Goal: Information Seeking & Learning: Learn about a topic

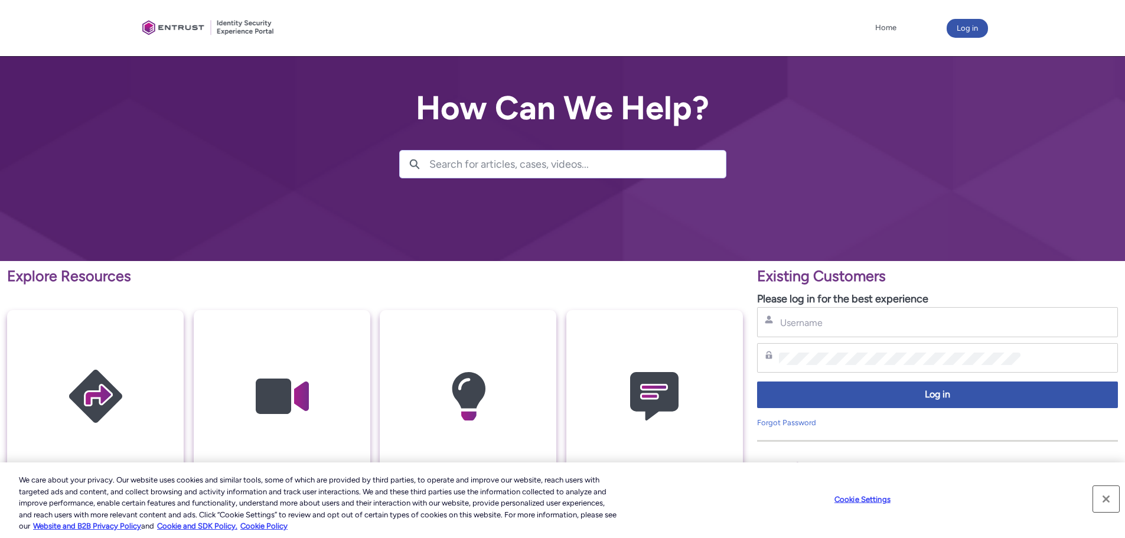
click at [1106, 498] on button "Close" at bounding box center [1106, 499] width 26 height 26
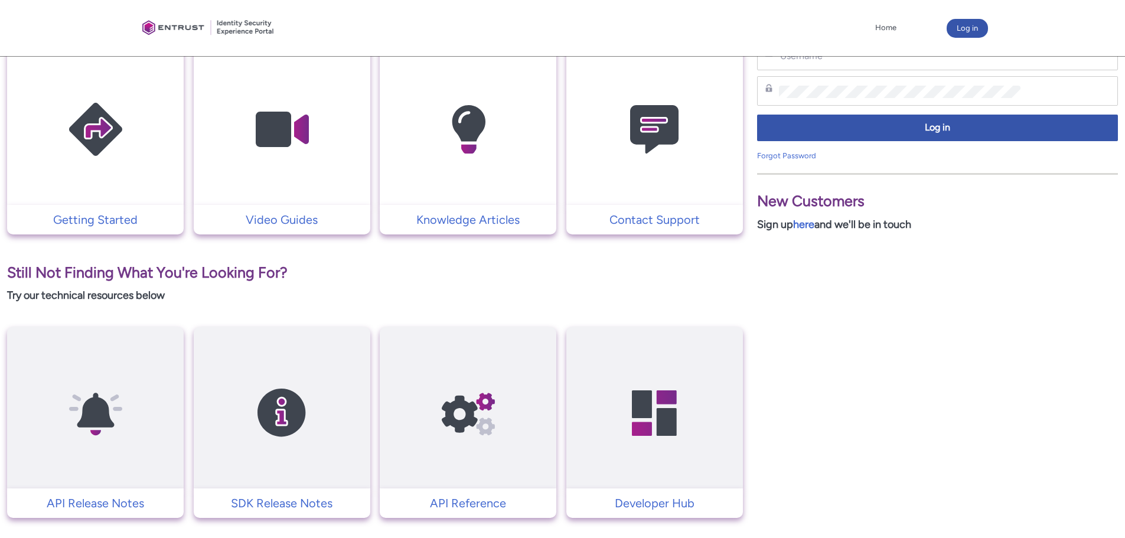
scroll to position [295, 0]
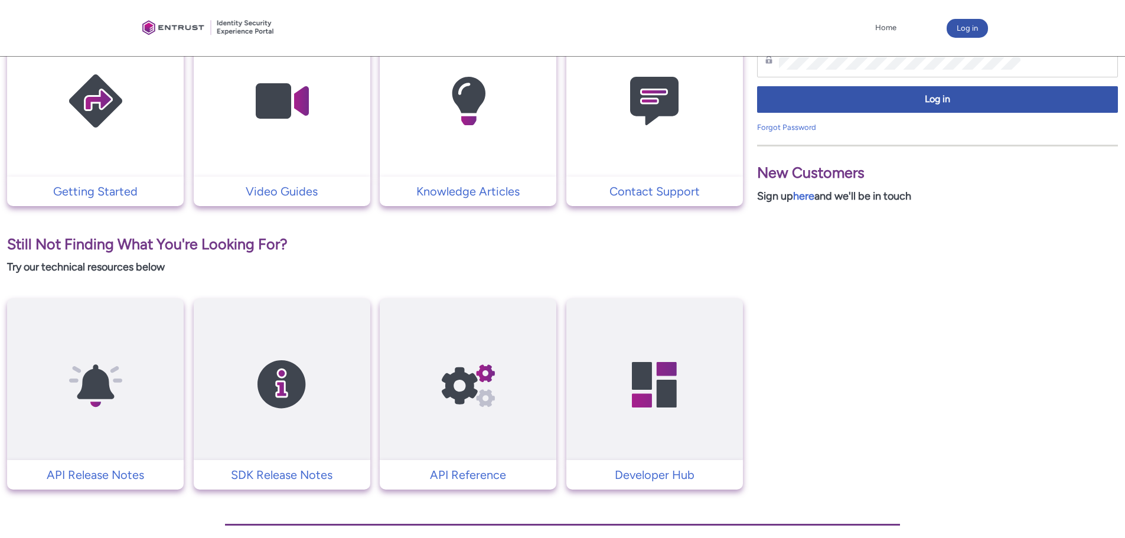
click at [84, 178] on td "Getting Started" at bounding box center [95, 192] width 177 height 30
click at [96, 191] on p "Getting Started" at bounding box center [95, 191] width 165 height 18
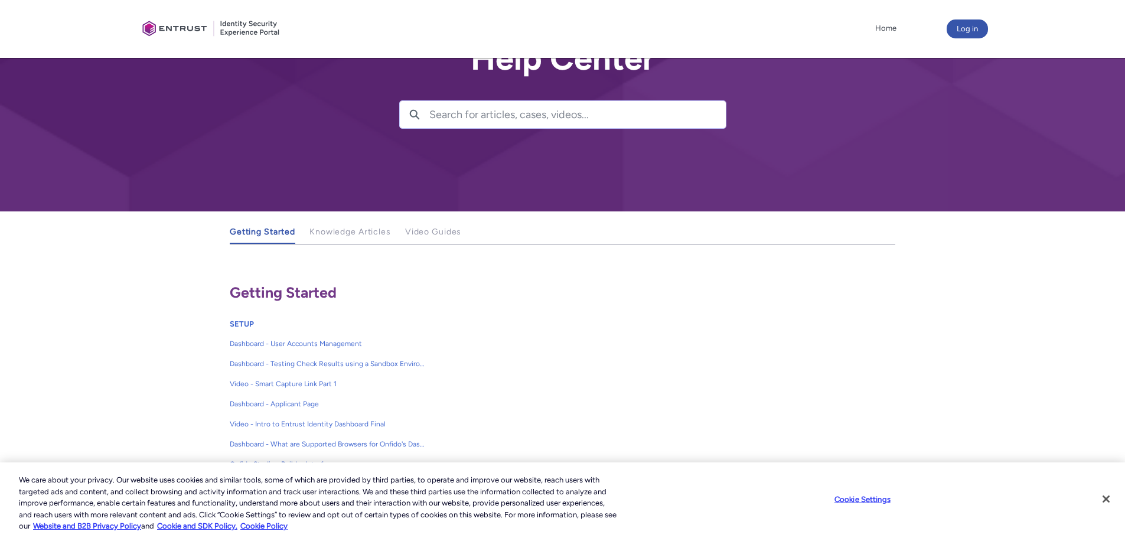
scroll to position [177, 0]
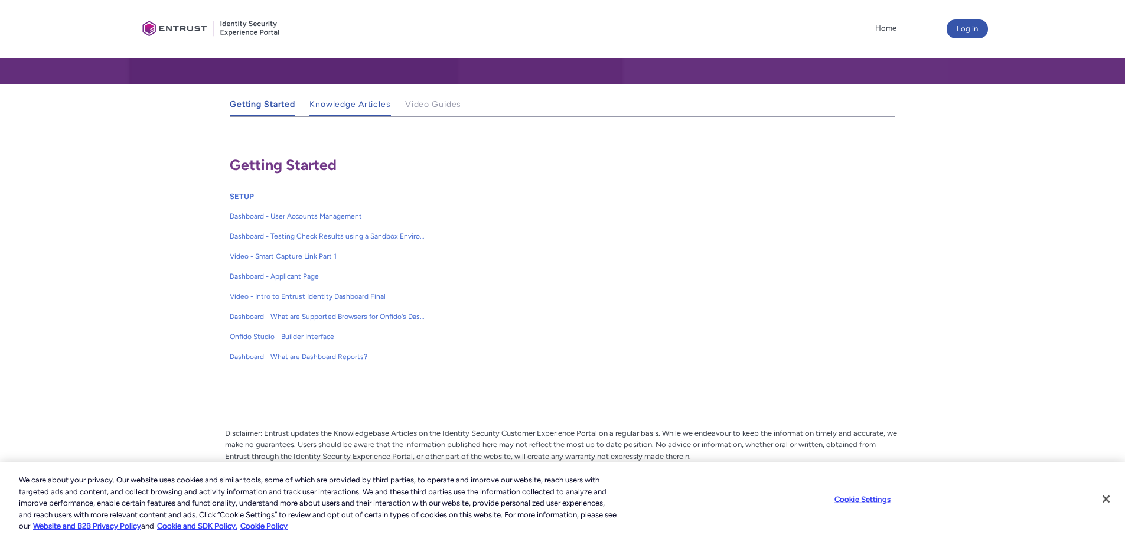
click at [340, 113] on link "Knowledge Articles" at bounding box center [349, 104] width 81 height 23
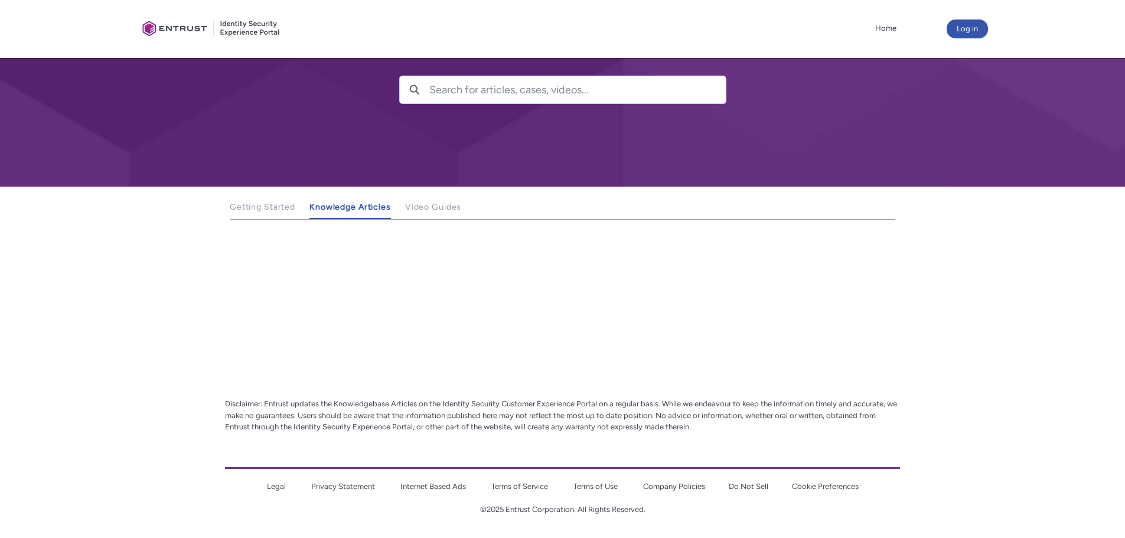
scroll to position [74, 0]
click at [262, 208] on span "Getting Started" at bounding box center [263, 207] width 66 height 10
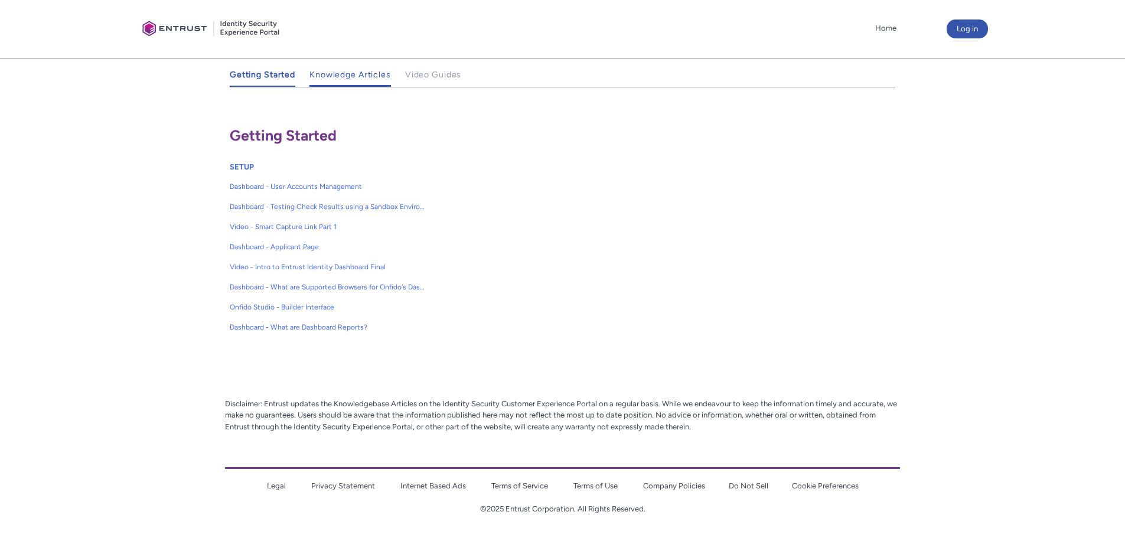
click at [347, 81] on link "Knowledge Articles" at bounding box center [349, 75] width 81 height 23
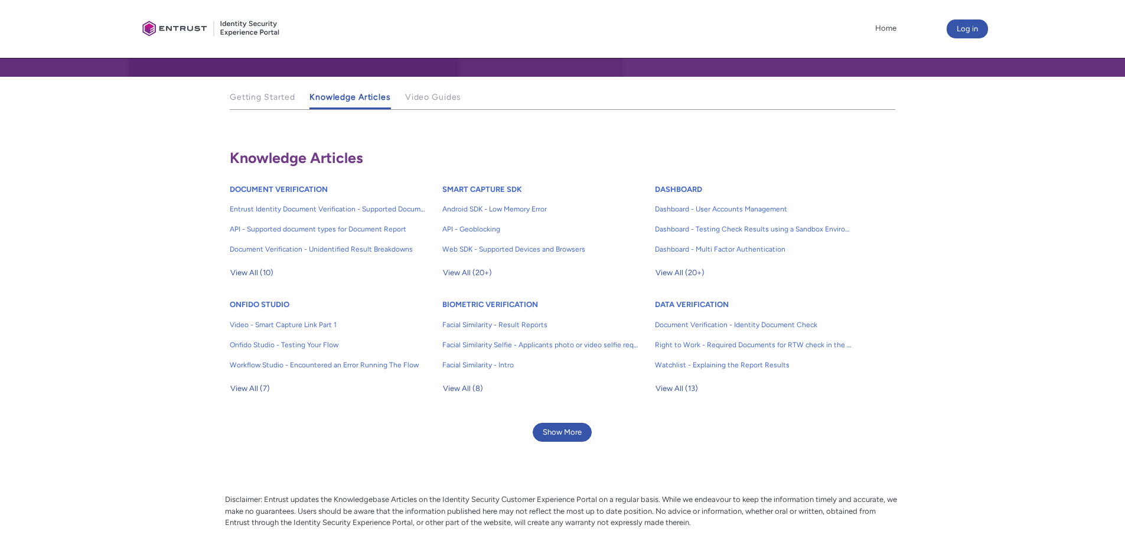
scroll to position [221, 0]
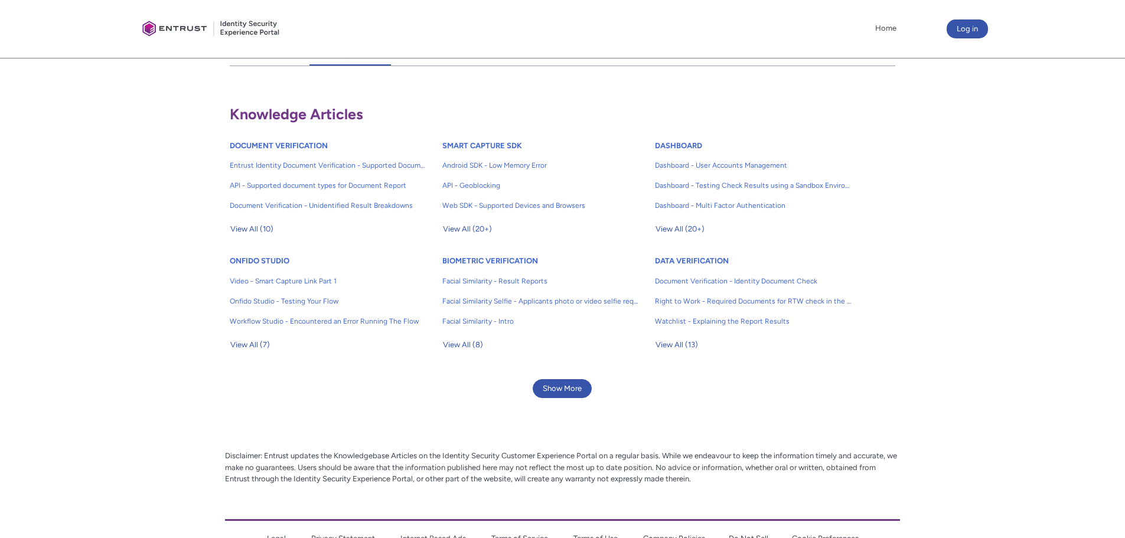
drag, startPoint x: 735, startPoint y: 393, endPoint x: 738, endPoint y: 403, distance: 9.9
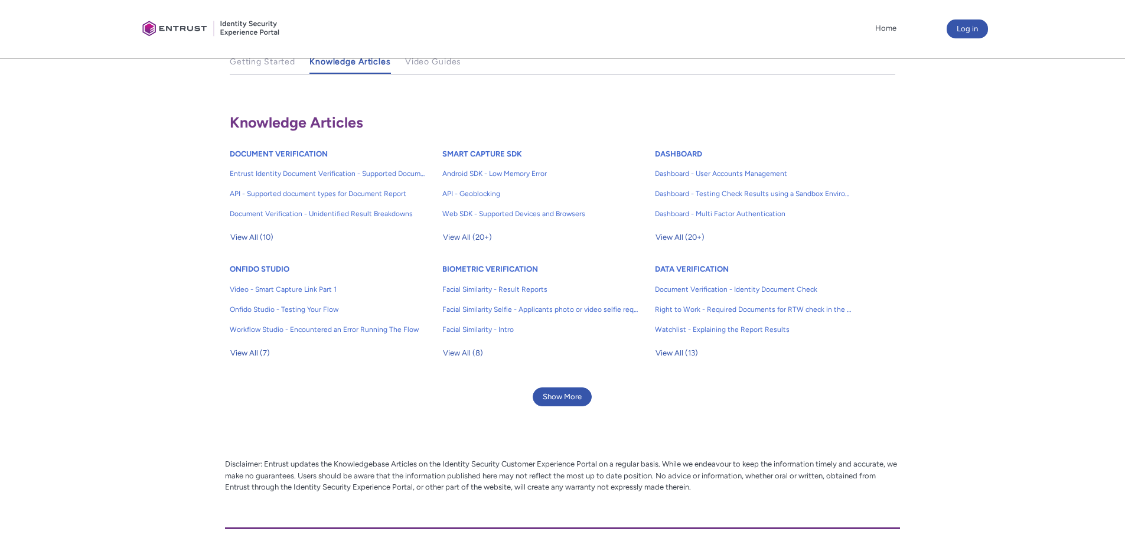
scroll to position [192, 0]
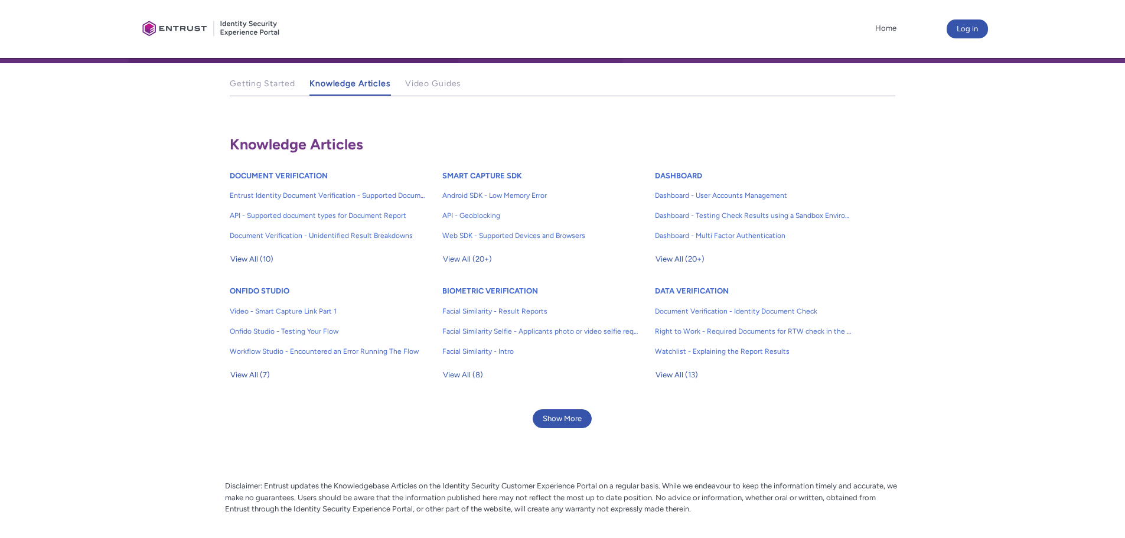
drag, startPoint x: 738, startPoint y: 403, endPoint x: 735, endPoint y: 364, distance: 38.5
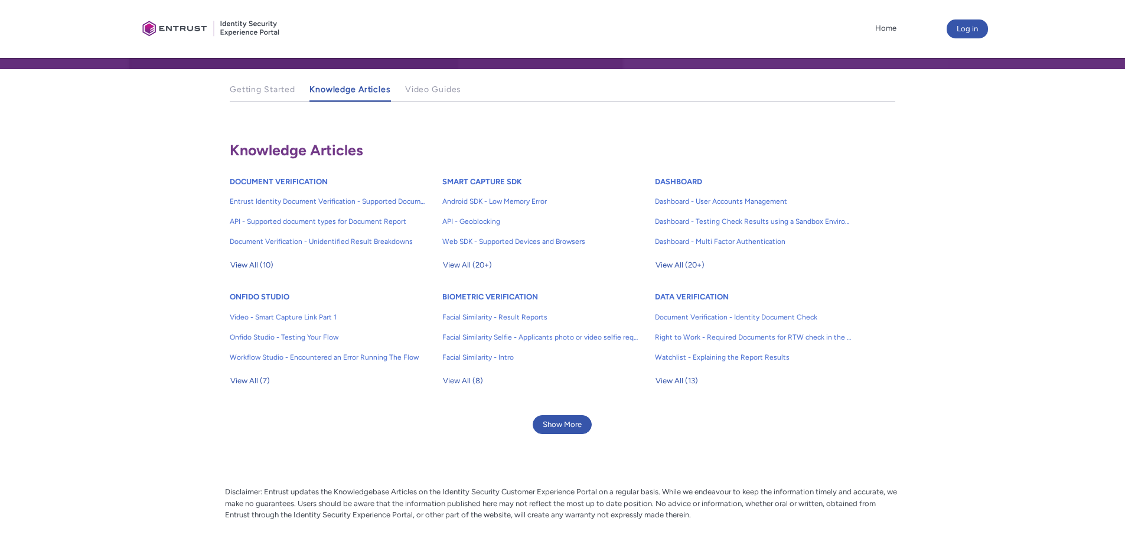
click at [397, 93] on ul "Getting Started Knowledge Articles Video Guides More" at bounding box center [563, 91] width 666 height 24
click at [412, 93] on span "Video Guides" at bounding box center [433, 89] width 57 height 10
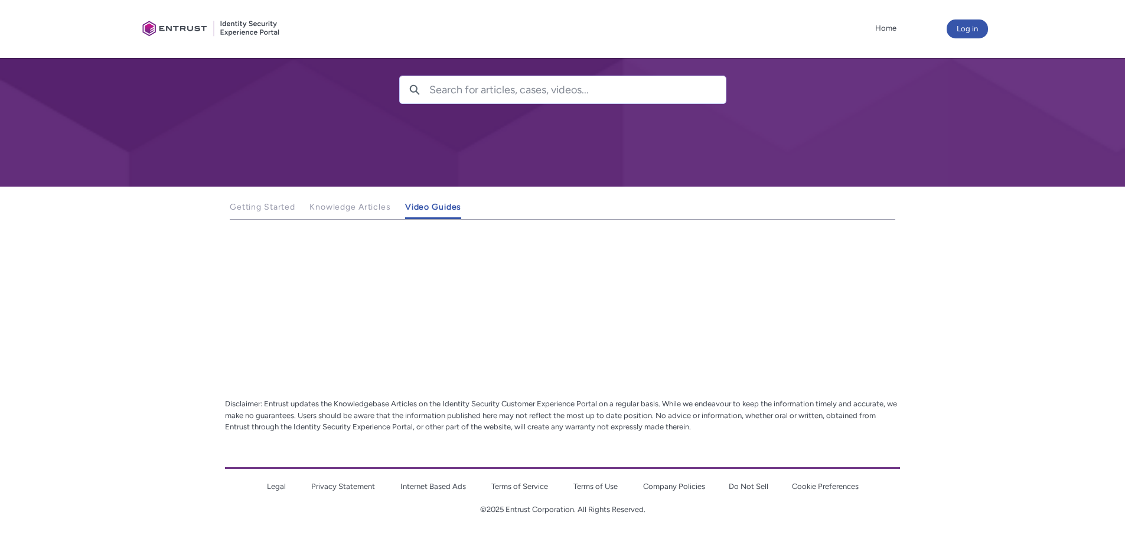
scroll to position [74, 0]
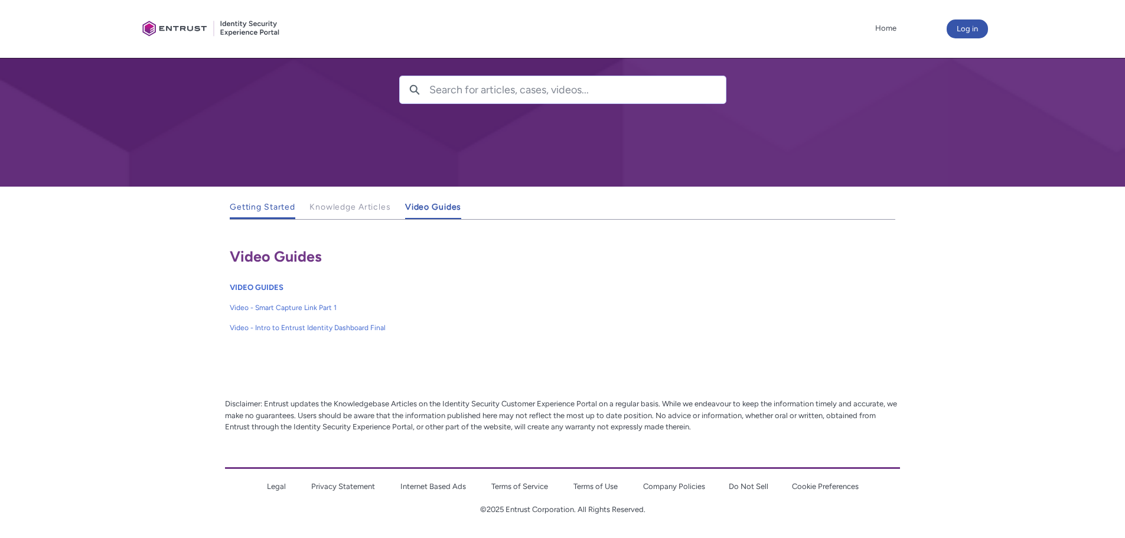
click at [265, 217] on link "Getting Started" at bounding box center [263, 207] width 66 height 23
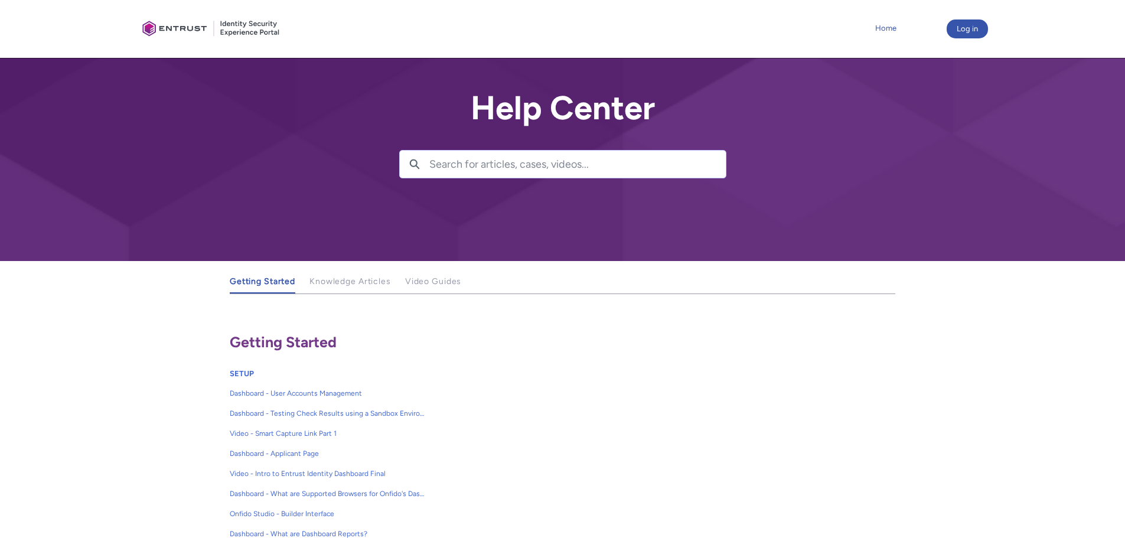
click at [887, 29] on link "Home" at bounding box center [885, 28] width 27 height 18
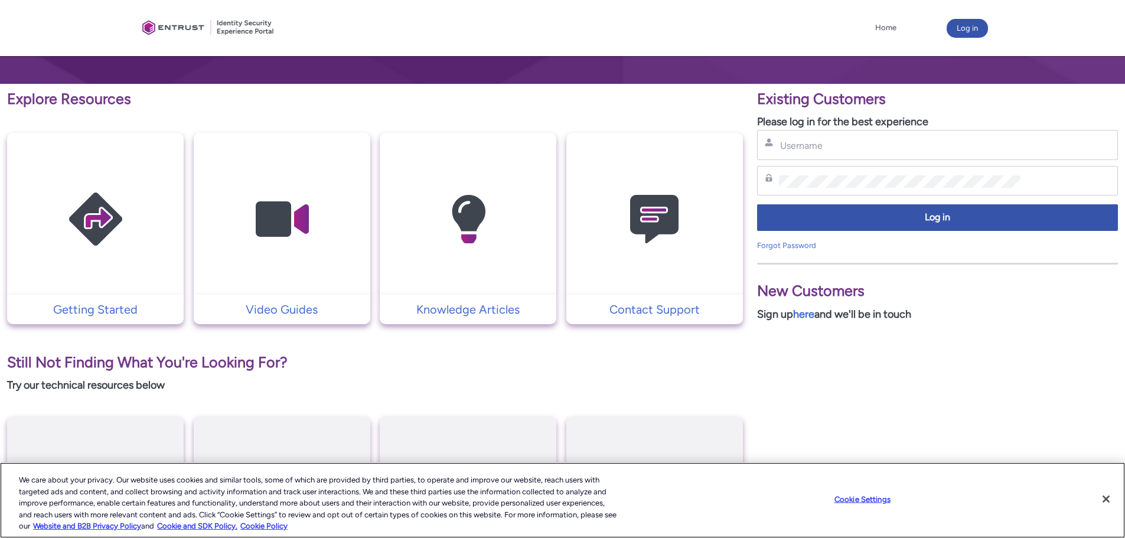
scroll to position [352, 0]
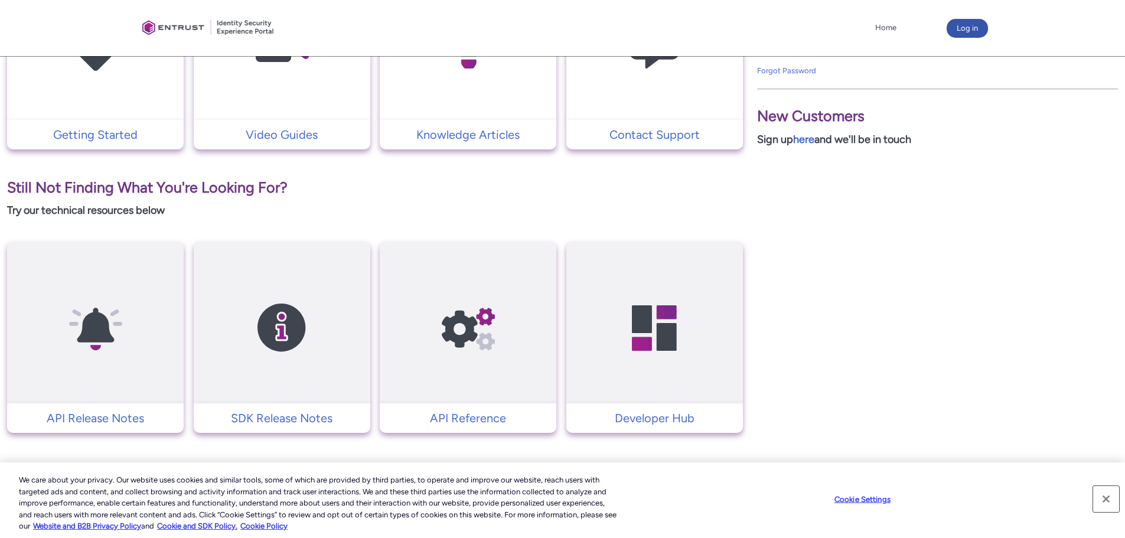
click at [1108, 496] on button "Close" at bounding box center [1106, 499] width 26 height 26
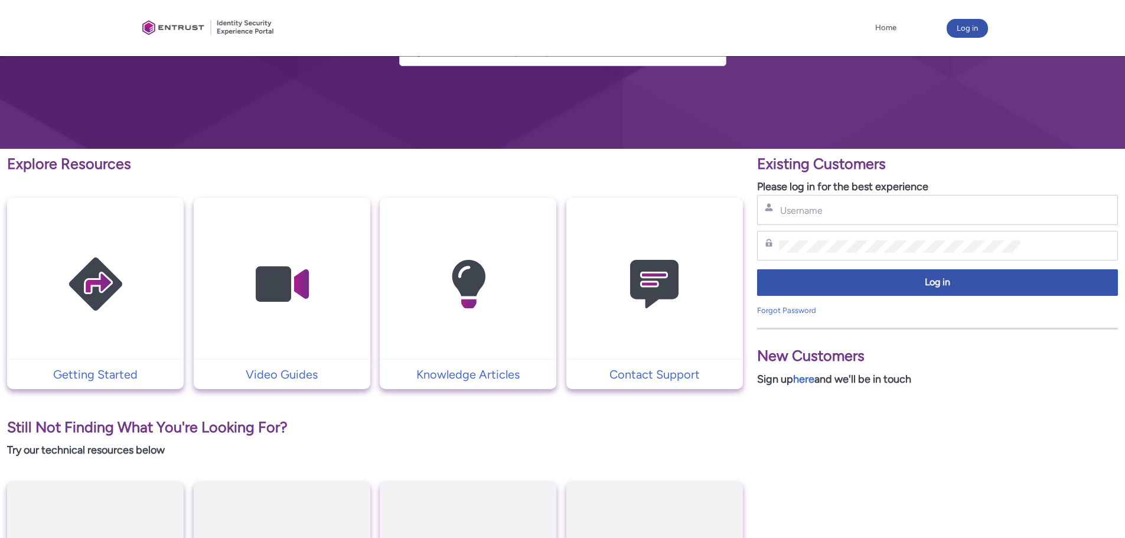
scroll to position [0, 0]
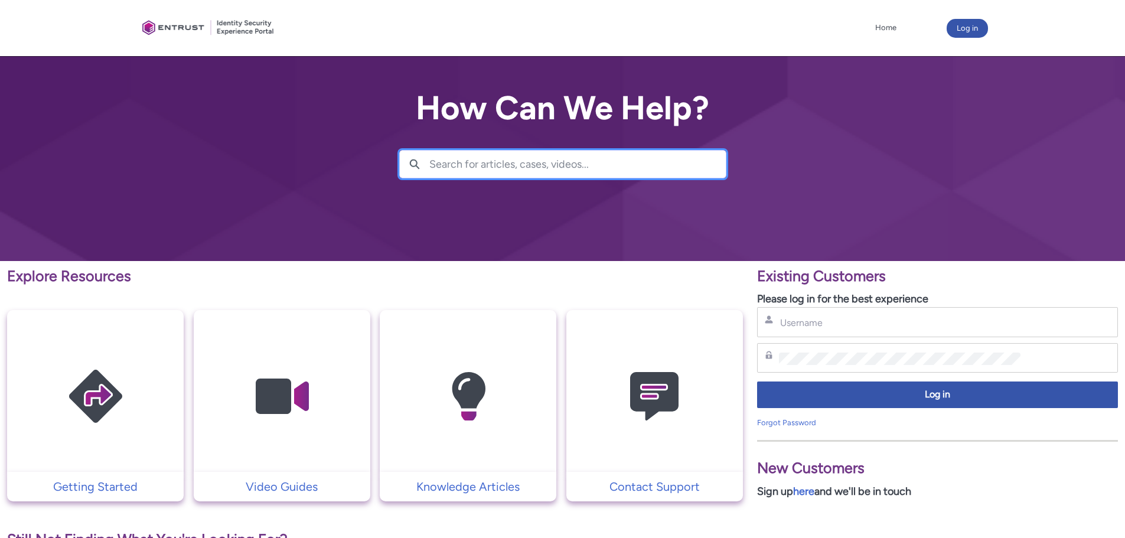
click at [553, 155] on input "Search for articles, cases, videos..." at bounding box center [577, 164] width 296 height 27
type input "due diligence"
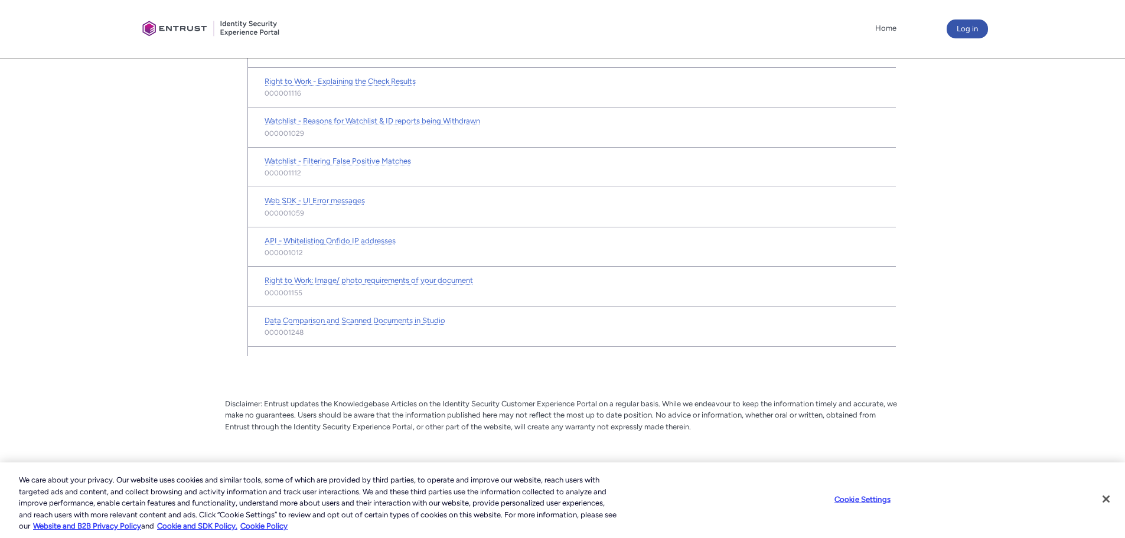
scroll to position [30, 0]
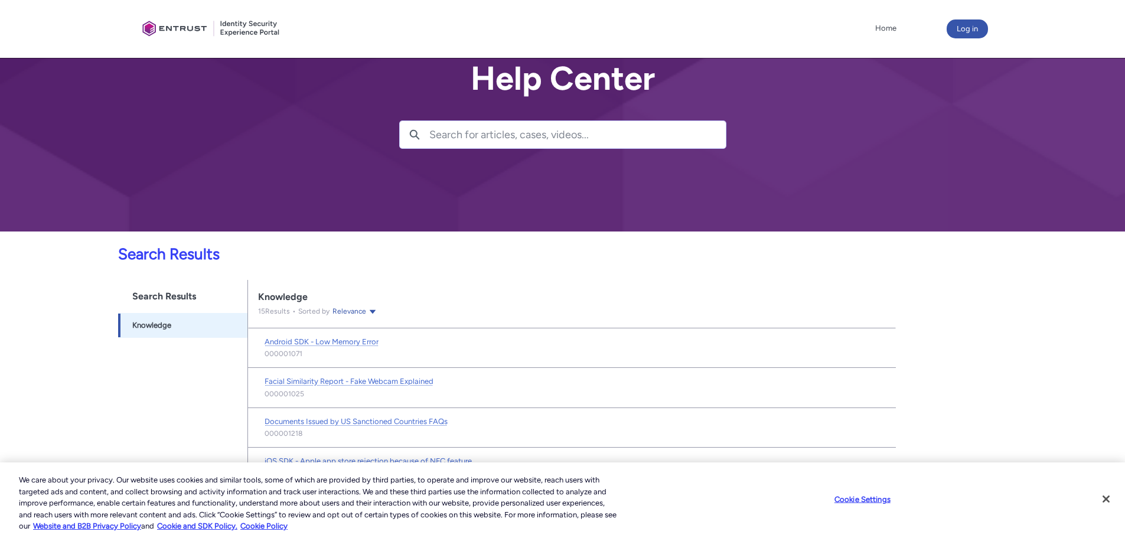
drag, startPoint x: 180, startPoint y: 344, endPoint x: 95, endPoint y: -61, distance: 414.4
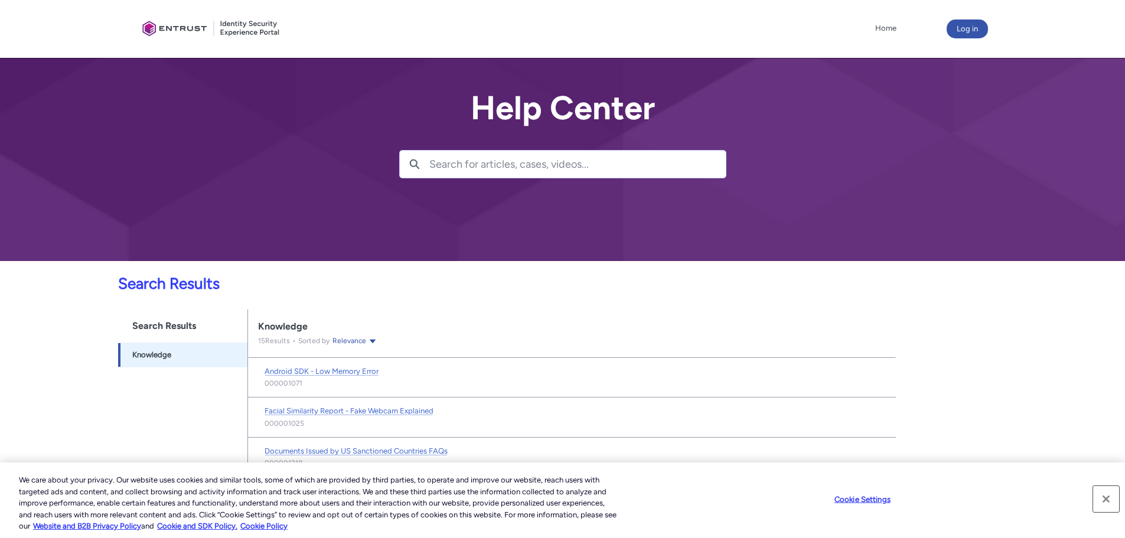
click at [1106, 498] on button "Close" at bounding box center [1106, 499] width 26 height 26
